Goal: Check status: Check status

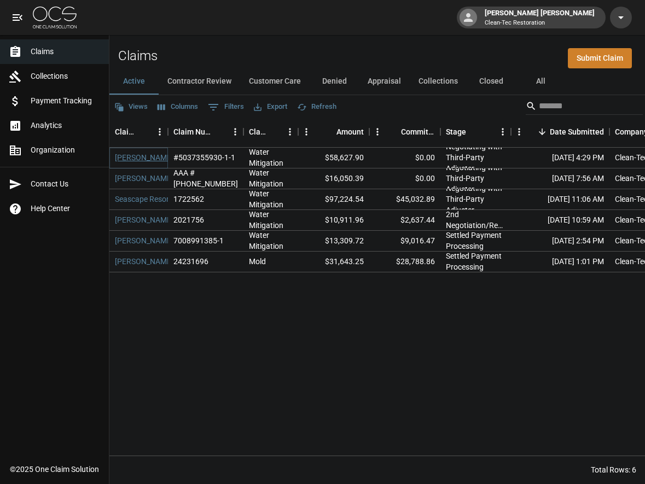
click at [129, 161] on link "[PERSON_NAME]" at bounding box center [144, 157] width 59 height 11
